Goal: Check status: Check status

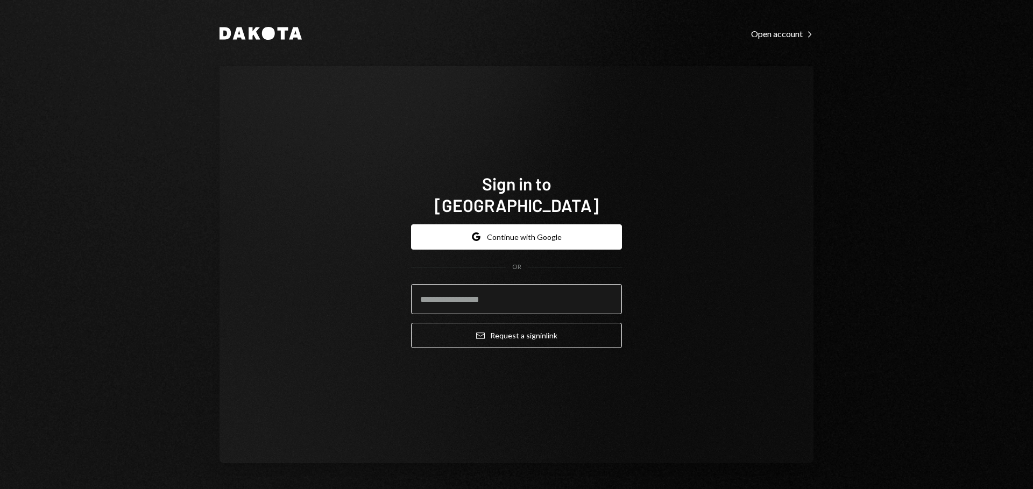
type input "**********"
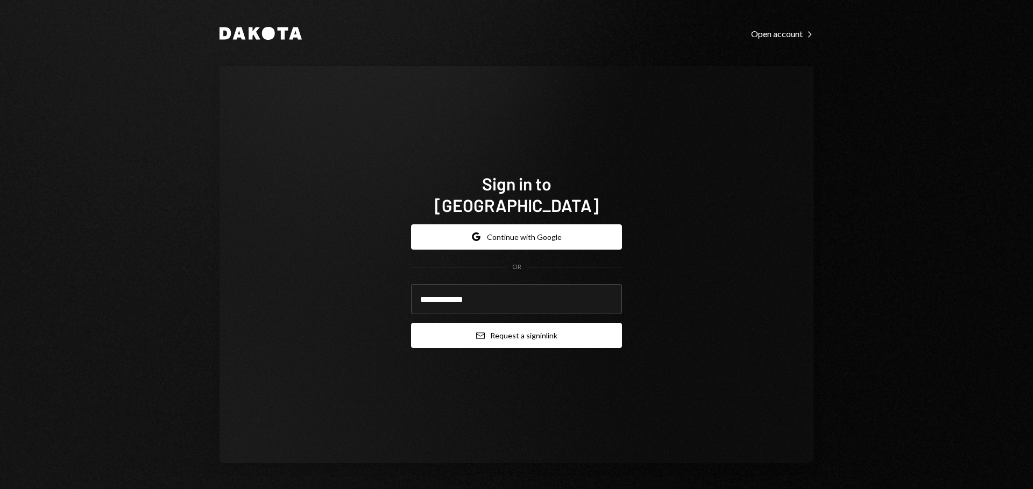
click at [484, 330] on button "Email Request a sign in link" at bounding box center [516, 335] width 211 height 25
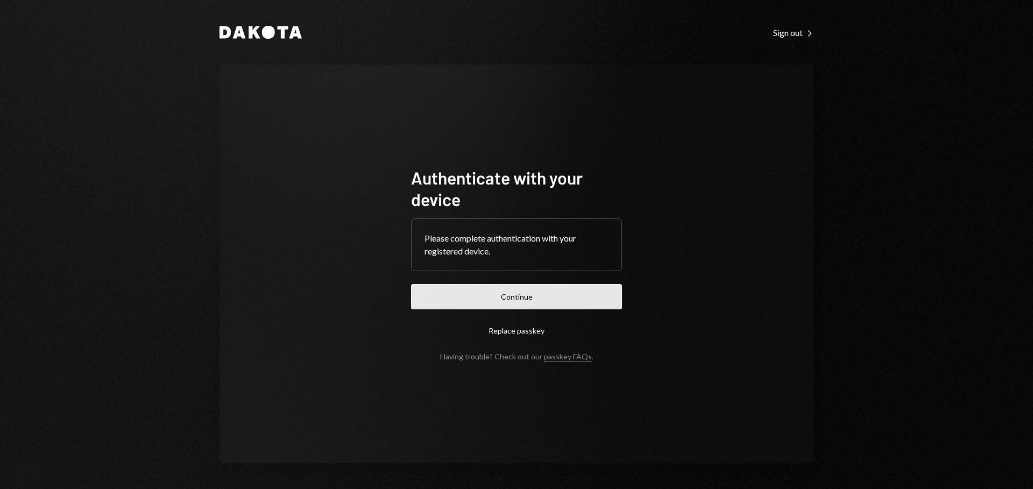
click at [482, 303] on button "Continue" at bounding box center [516, 296] width 211 height 25
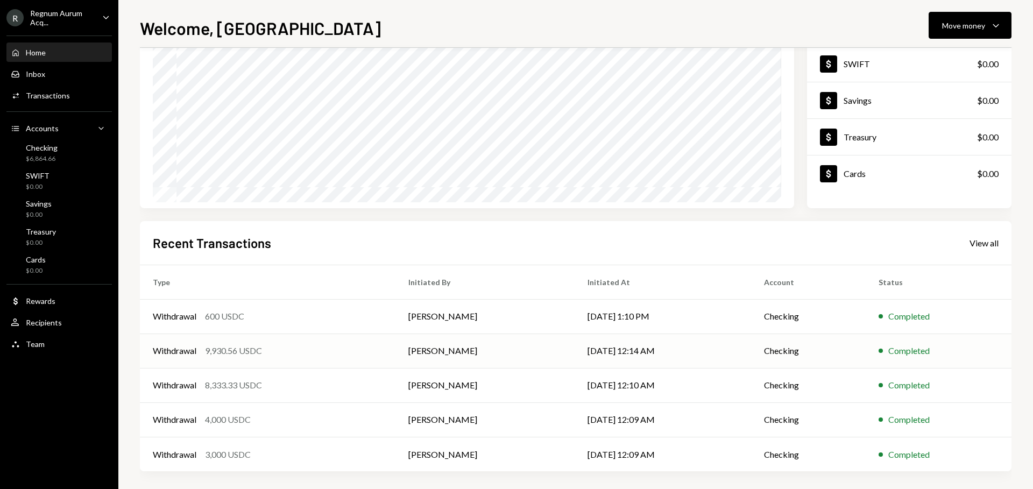
scroll to position [108, 0]
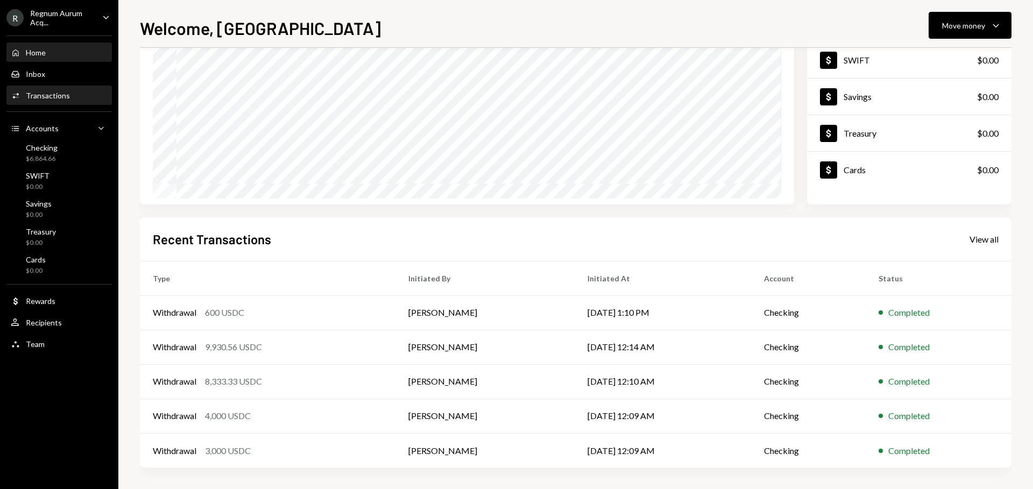
click at [29, 86] on link "Activities Transactions" at bounding box center [58, 95] width 105 height 19
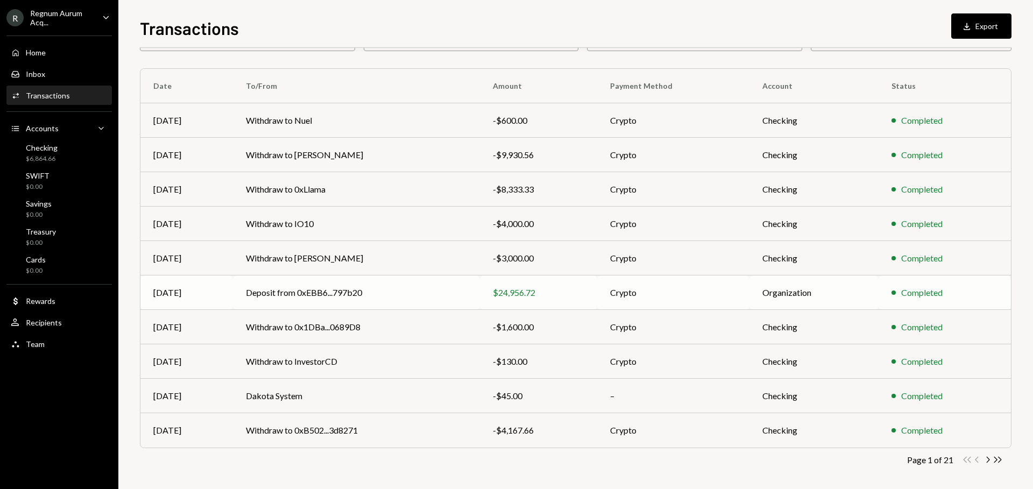
scroll to position [73, 0]
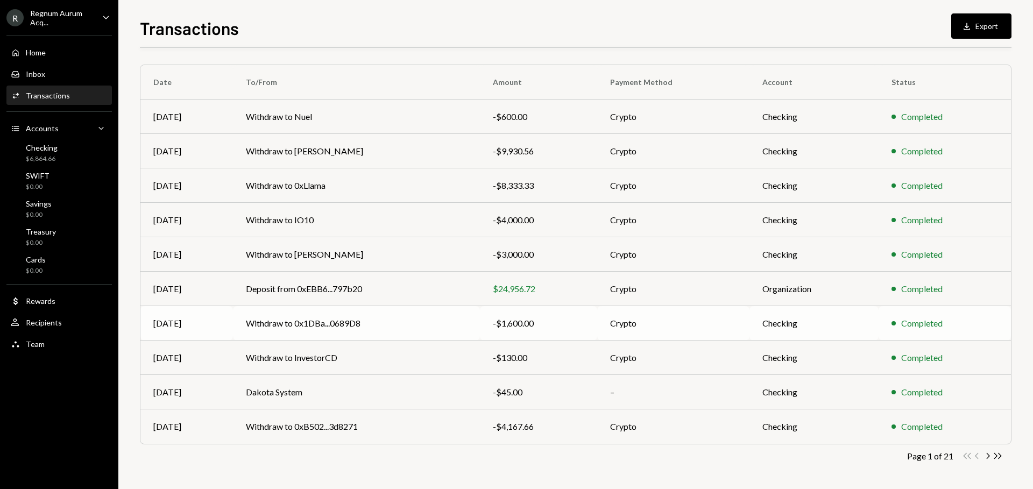
click at [333, 328] on td "Withdraw to 0x1DBa...0689D8" at bounding box center [356, 323] width 246 height 34
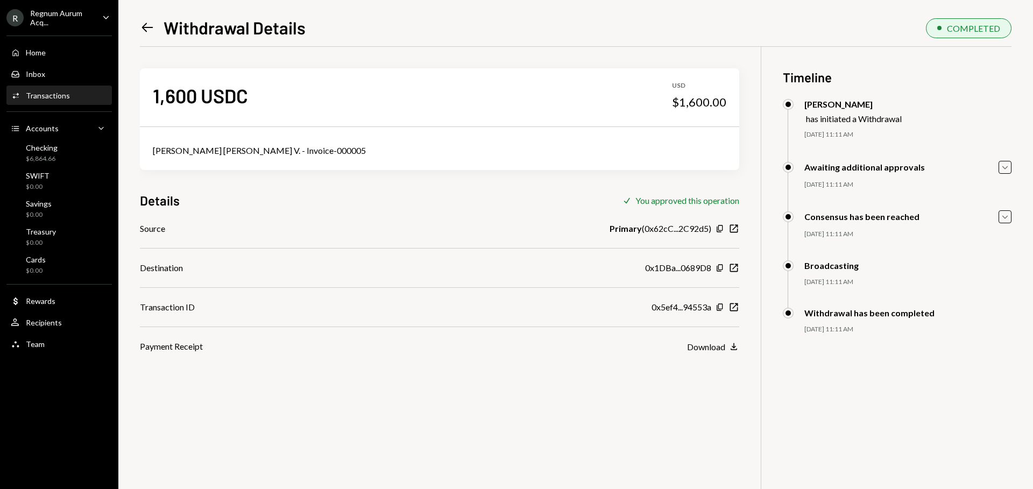
click at [150, 26] on icon "Left Arrow" at bounding box center [147, 27] width 15 height 15
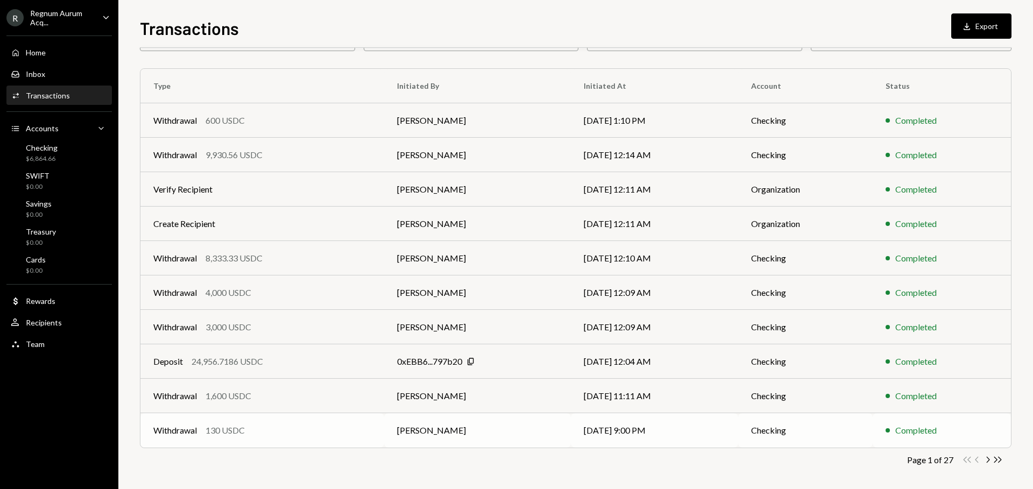
scroll to position [73, 0]
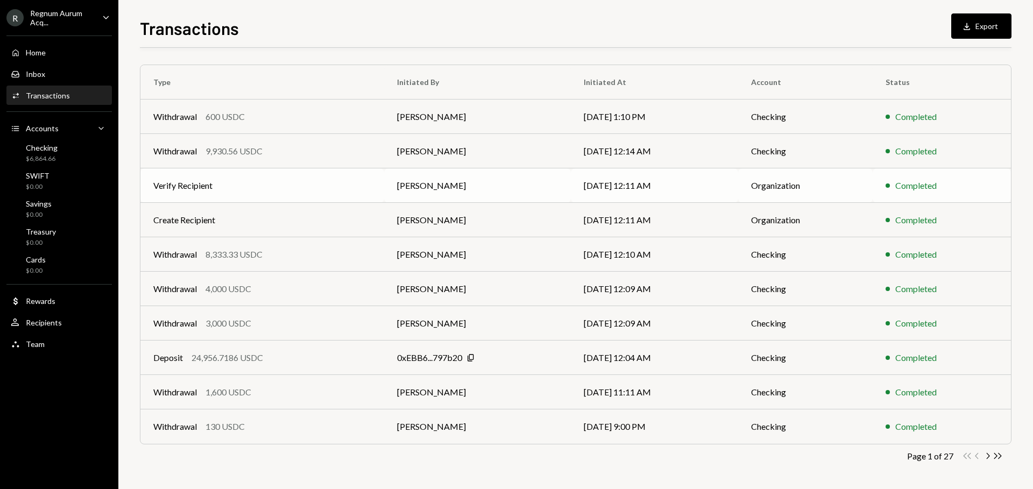
click at [259, 192] on td "Verify Recipient" at bounding box center [262, 185] width 244 height 34
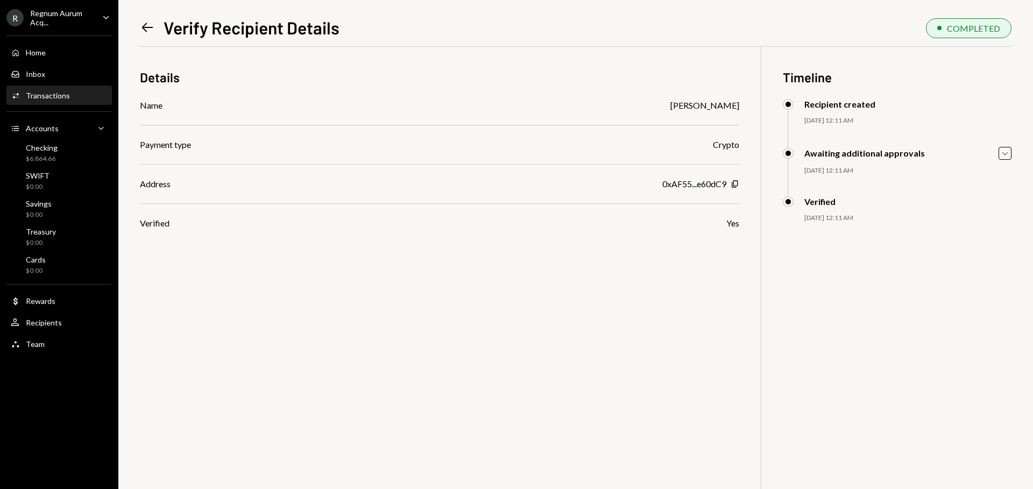
click at [147, 34] on icon "Left Arrow" at bounding box center [147, 27] width 15 height 15
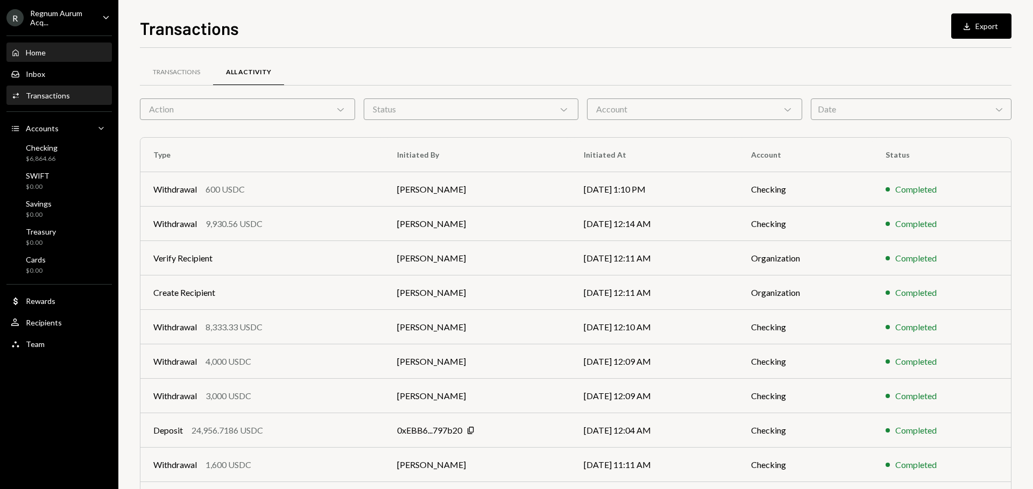
click at [48, 48] on div "Home Home" at bounding box center [59, 53] width 97 height 10
